Goal: Book appointment/travel/reservation

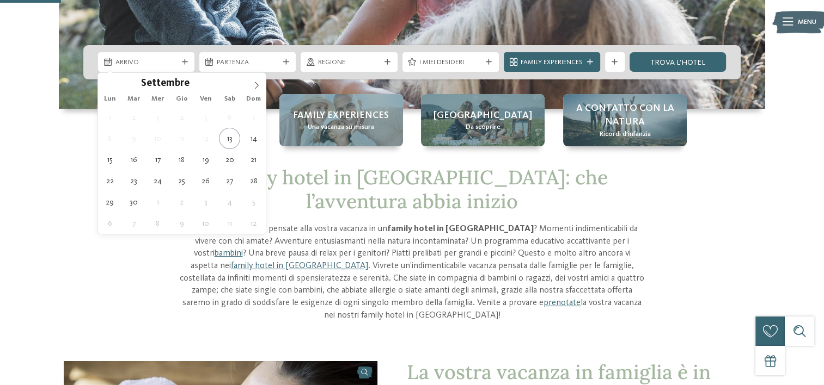
click at [180, 58] on div "Arrivo" at bounding box center [146, 62] width 96 height 20
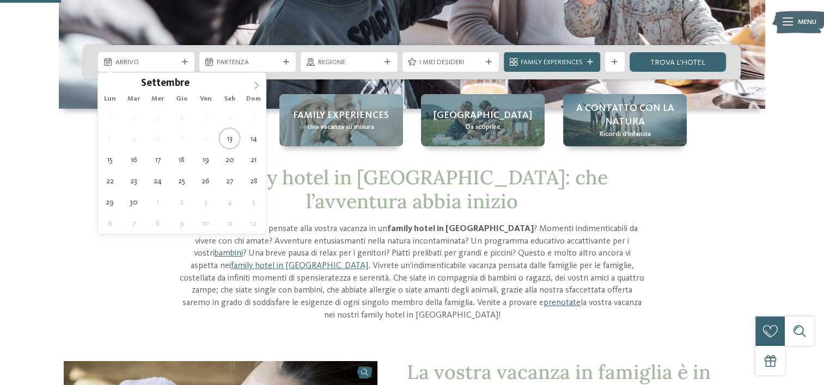
click at [261, 84] on span at bounding box center [256, 82] width 19 height 19
type div "[DATE]"
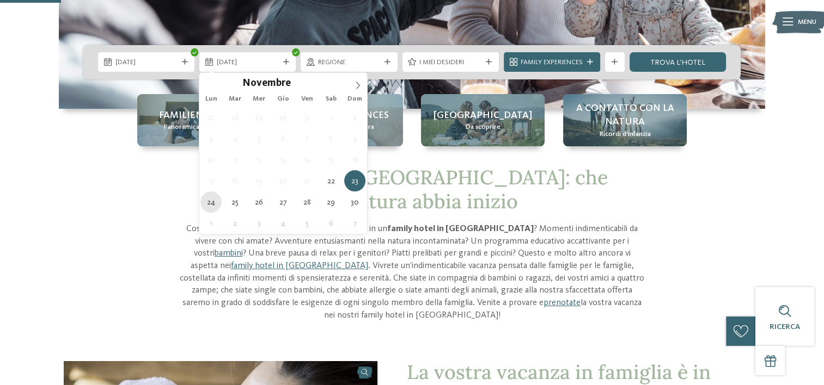
type div "[DATE]"
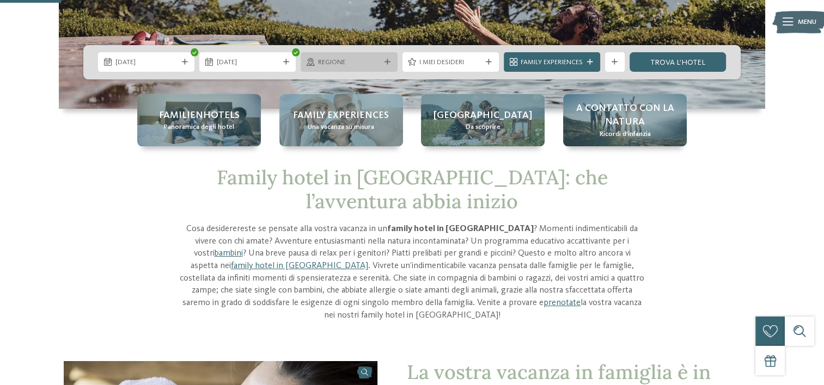
click at [341, 60] on span "Regione" at bounding box center [349, 63] width 62 height 10
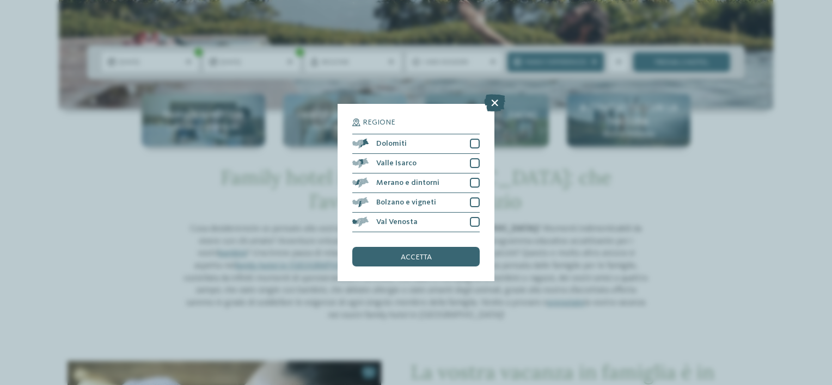
click at [492, 100] on icon at bounding box center [494, 102] width 21 height 17
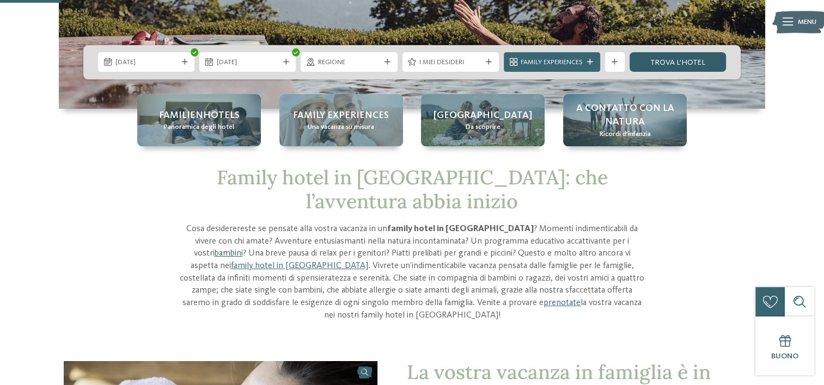
click at [648, 65] on link "trova l’hotel" at bounding box center [677, 62] width 96 height 20
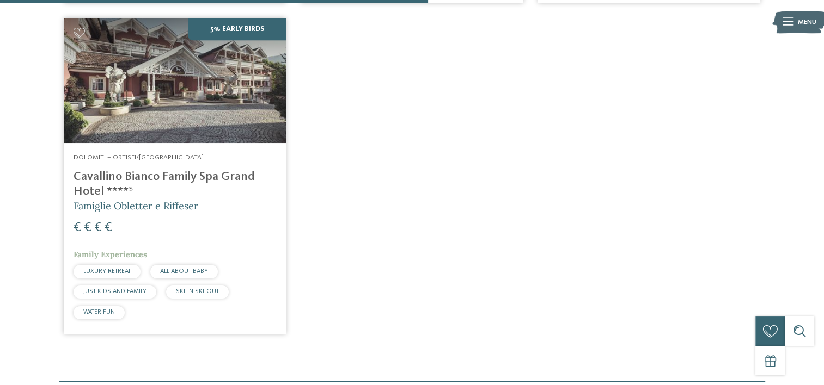
scroll to position [751, 0]
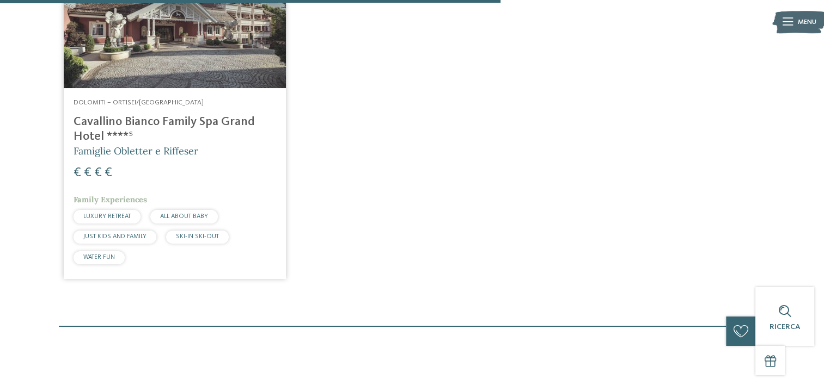
click at [127, 121] on h4 "Cavallino Bianco Family Spa Grand Hotel ****ˢ" at bounding box center [175, 129] width 203 height 29
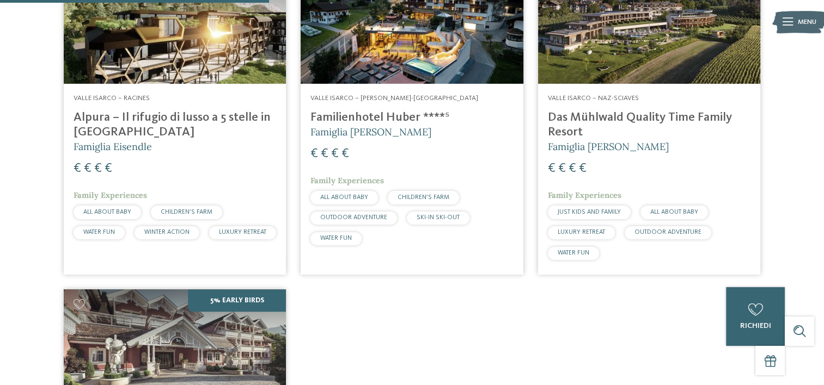
scroll to position [370, 0]
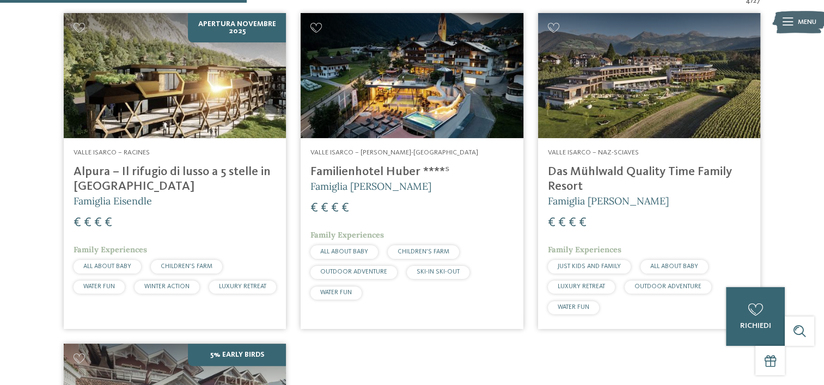
click at [372, 174] on h4 "Familienhotel Huber ****ˢ" at bounding box center [411, 172] width 203 height 15
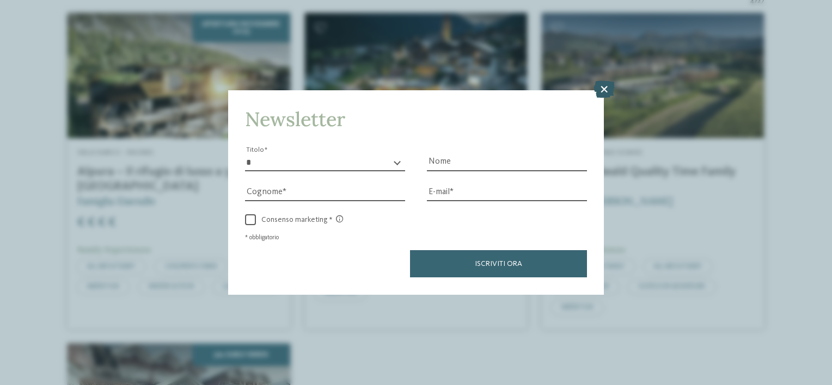
click at [599, 89] on icon at bounding box center [603, 89] width 21 height 17
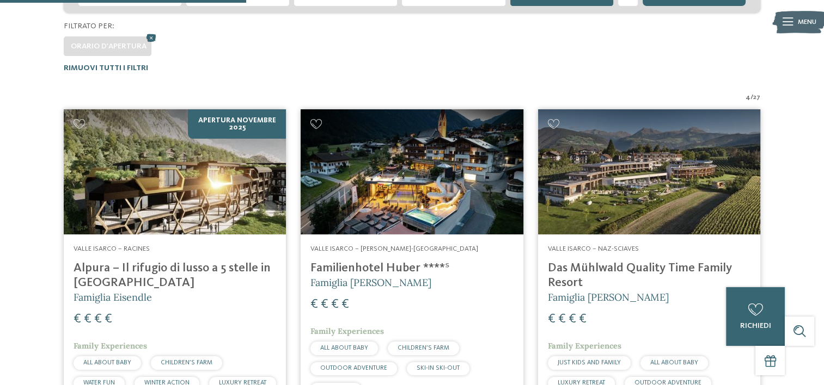
scroll to position [206, 0]
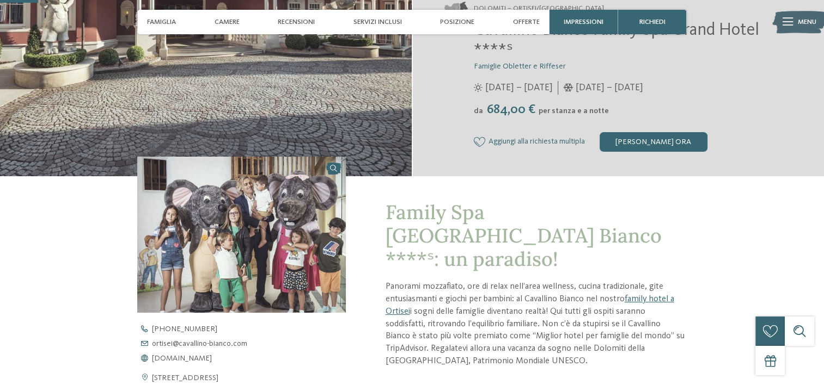
scroll to position [163, 0]
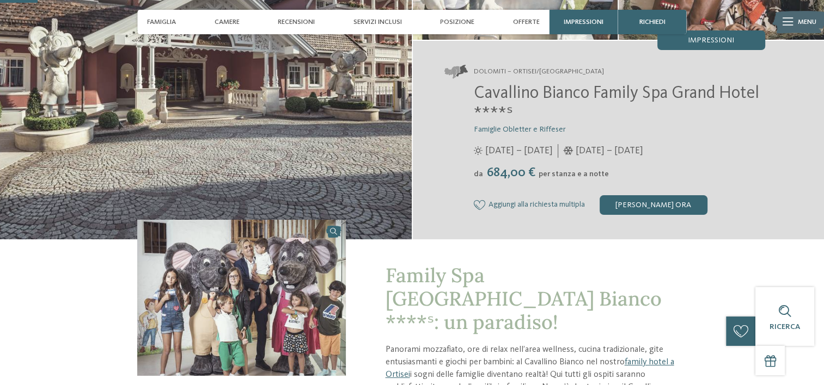
drag, startPoint x: 484, startPoint y: 174, endPoint x: 591, endPoint y: 178, distance: 106.8
click at [591, 178] on div "da 684,00 € per stanza e a notte" at bounding box center [619, 173] width 291 height 15
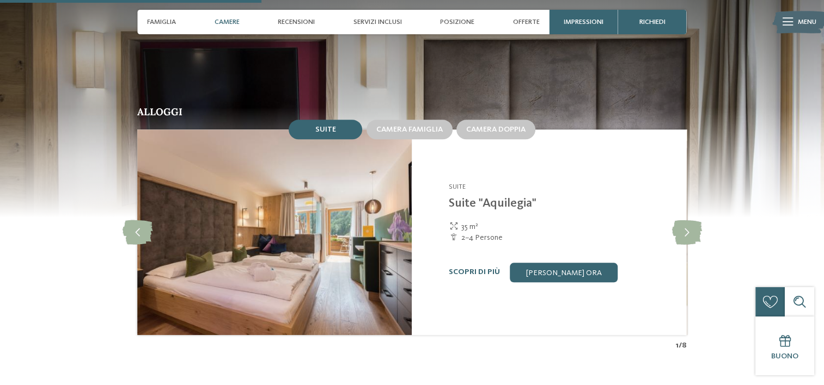
scroll to position [1143, 0]
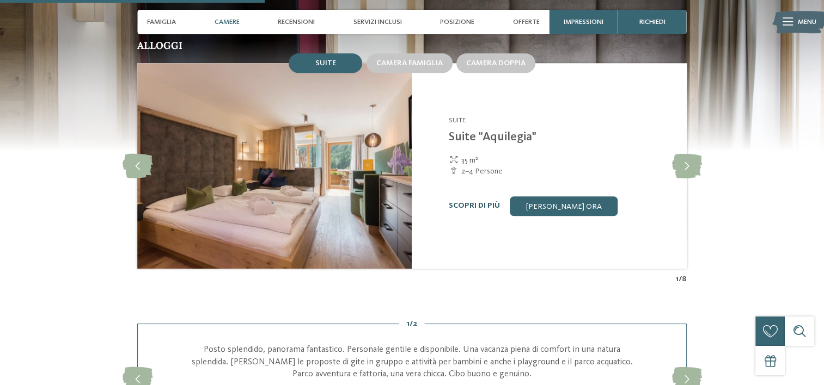
click at [475, 210] on link "Scopri di più" at bounding box center [474, 206] width 51 height 8
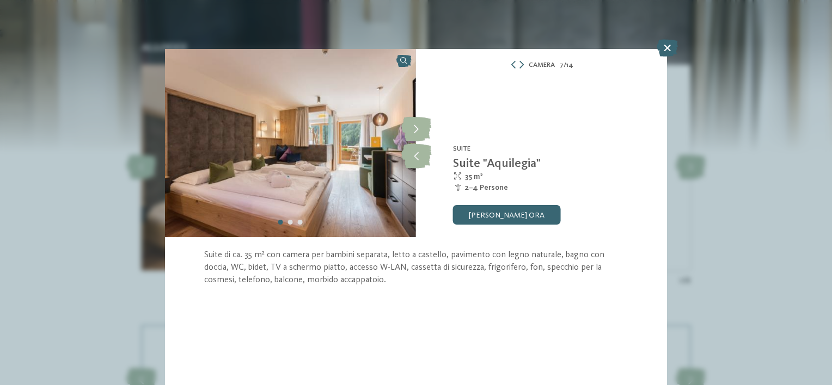
click at [664, 45] on icon at bounding box center [667, 47] width 21 height 17
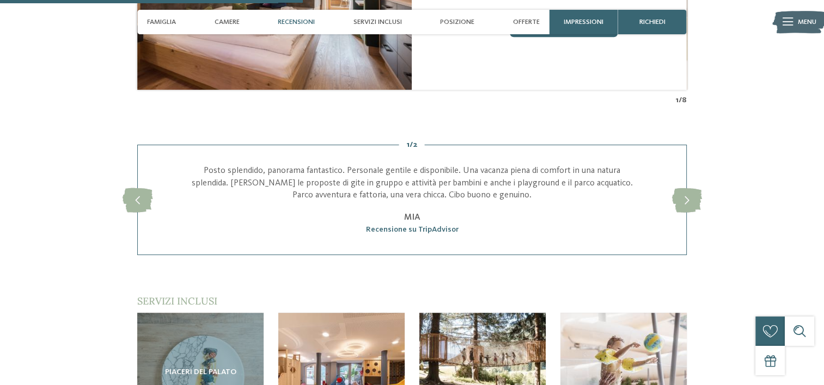
scroll to position [1525, 0]
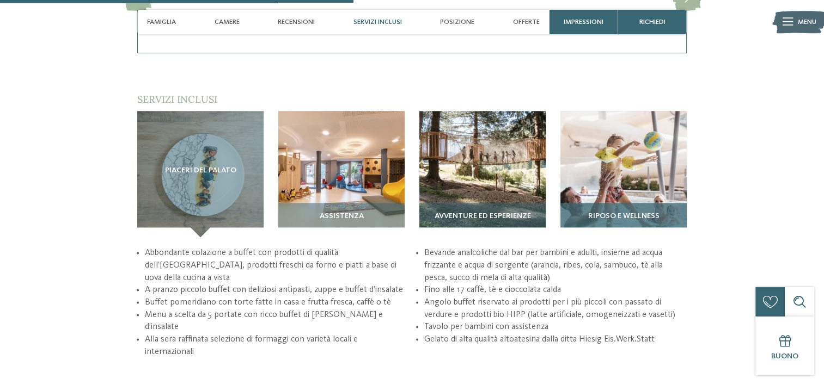
click at [603, 213] on span "Riposo e wellness" at bounding box center [622, 216] width 71 height 9
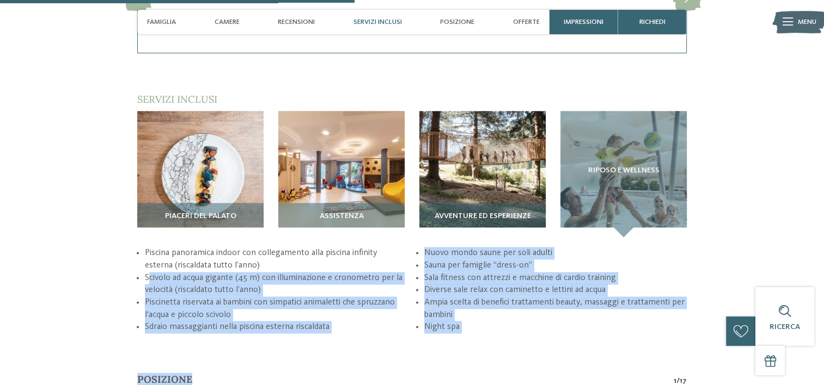
drag, startPoint x: 150, startPoint y: 279, endPoint x: 331, endPoint y: 336, distance: 189.8
click at [331, 336] on div "torna alla panoramica degli alberghi Famiglia Stolz" at bounding box center [412, 192] width 824 height 3336
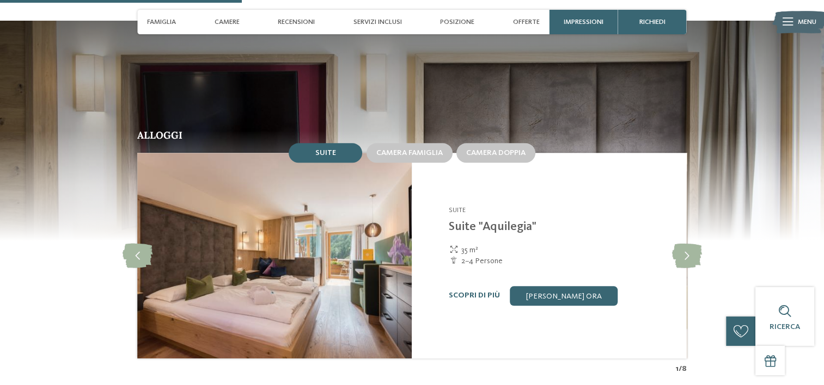
scroll to position [1035, 0]
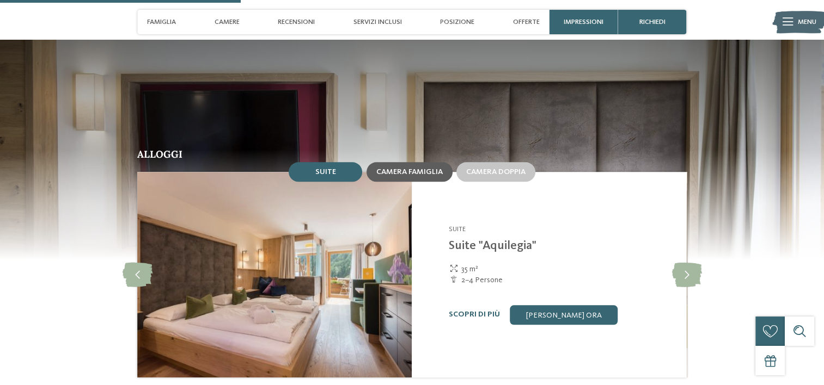
click at [399, 179] on div "Camera famiglia" at bounding box center [409, 172] width 86 height 20
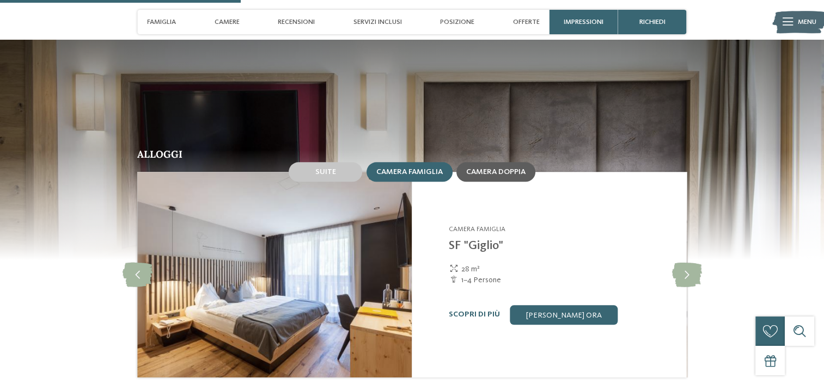
click at [486, 170] on span "Camera doppia" at bounding box center [495, 172] width 59 height 8
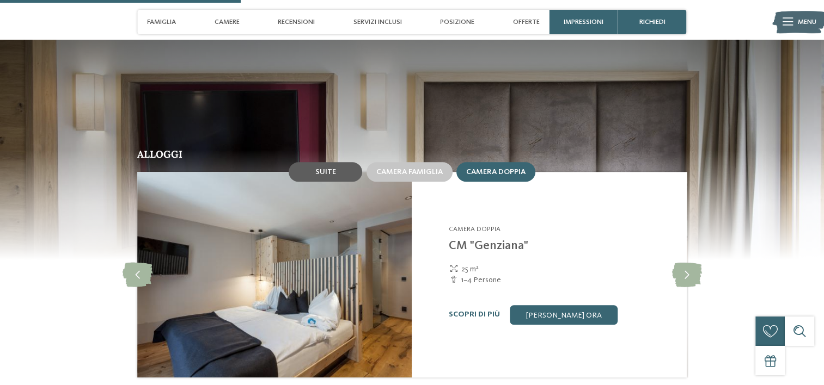
click at [322, 162] on div "Suite" at bounding box center [326, 172] width 74 height 20
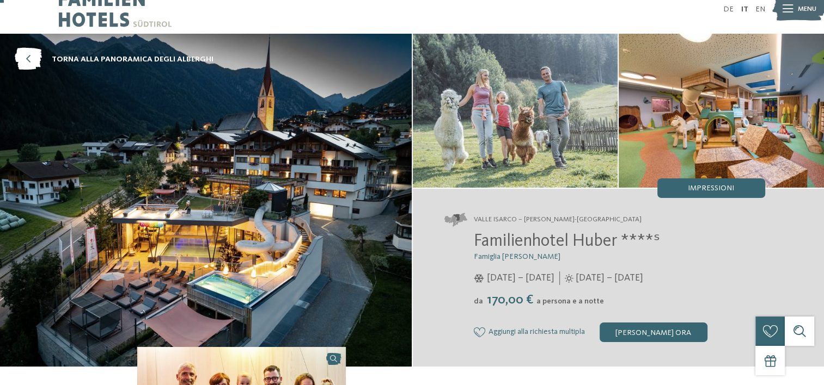
scroll to position [0, 0]
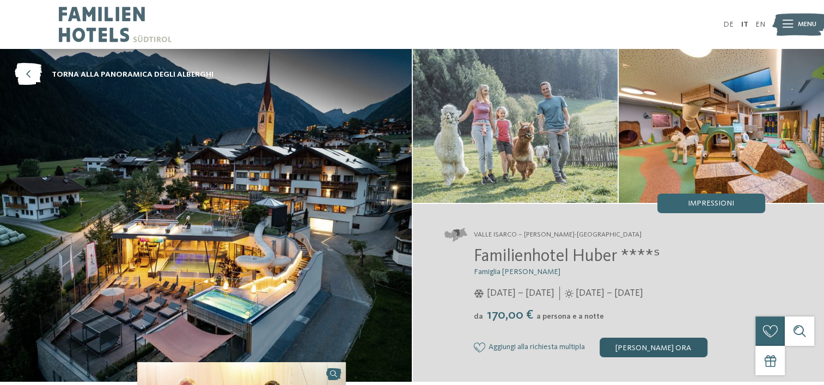
click at [622, 348] on div "[PERSON_NAME] ora" at bounding box center [653, 348] width 108 height 20
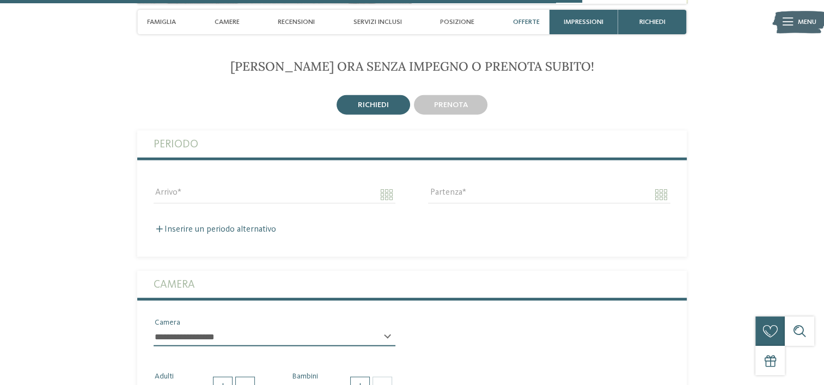
scroll to position [2506, 0]
